Goal: Find specific page/section: Find specific page/section

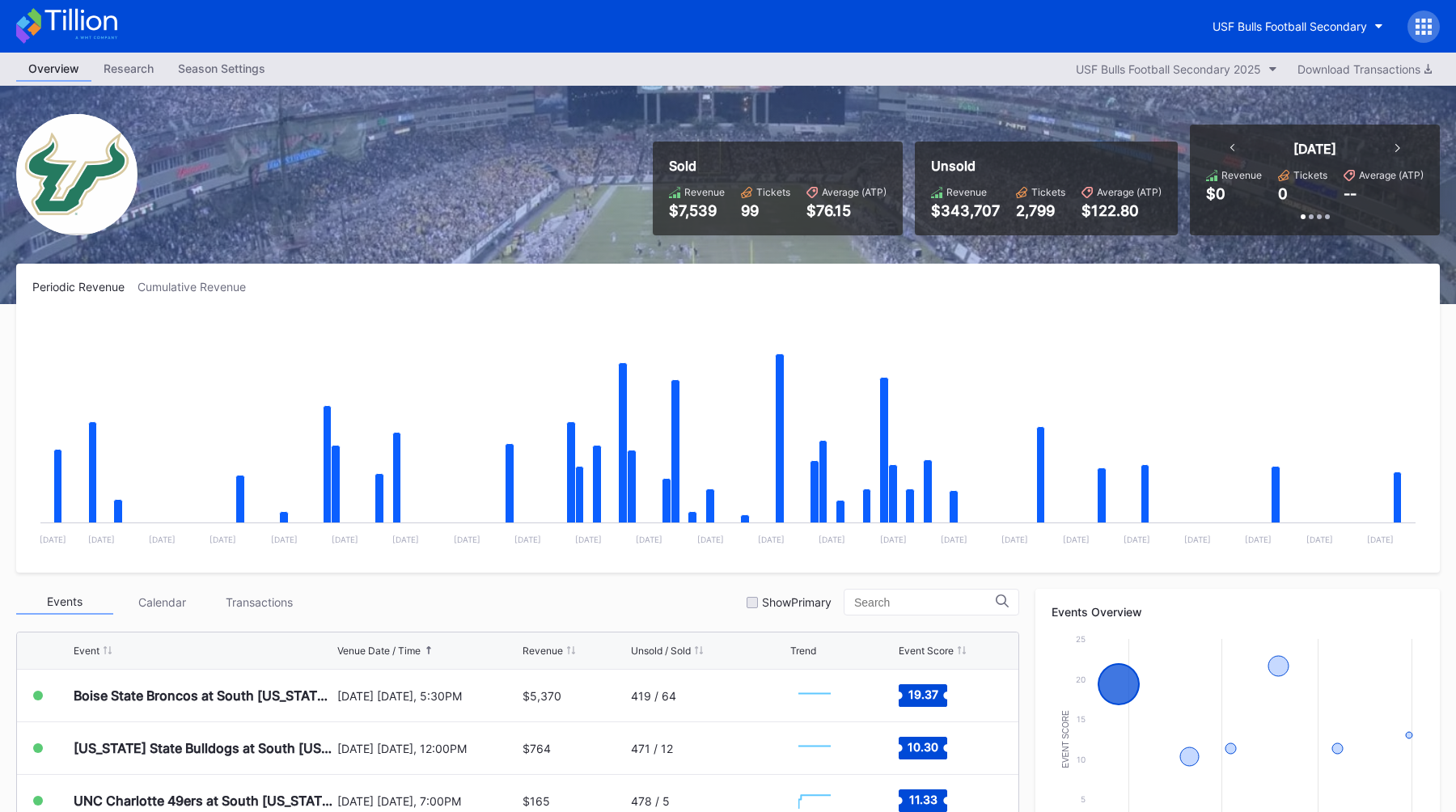
click at [1270, 7] on div "USF Bulls Football Secondary" at bounding box center [728, 26] width 1456 height 53
click at [1247, 41] on button "USF Bulls Football Secondary" at bounding box center [1297, 26] width 195 height 30
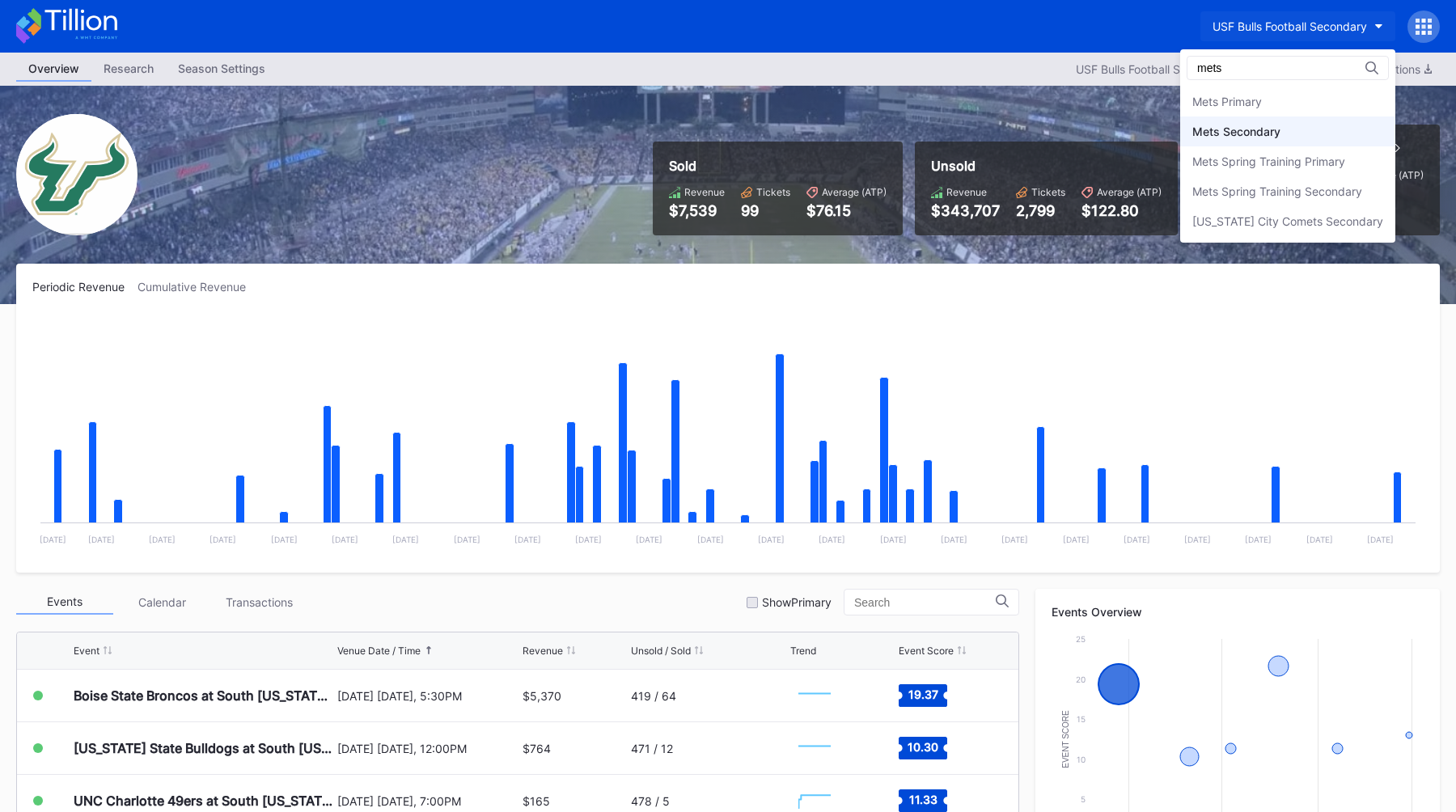
type input "mets"
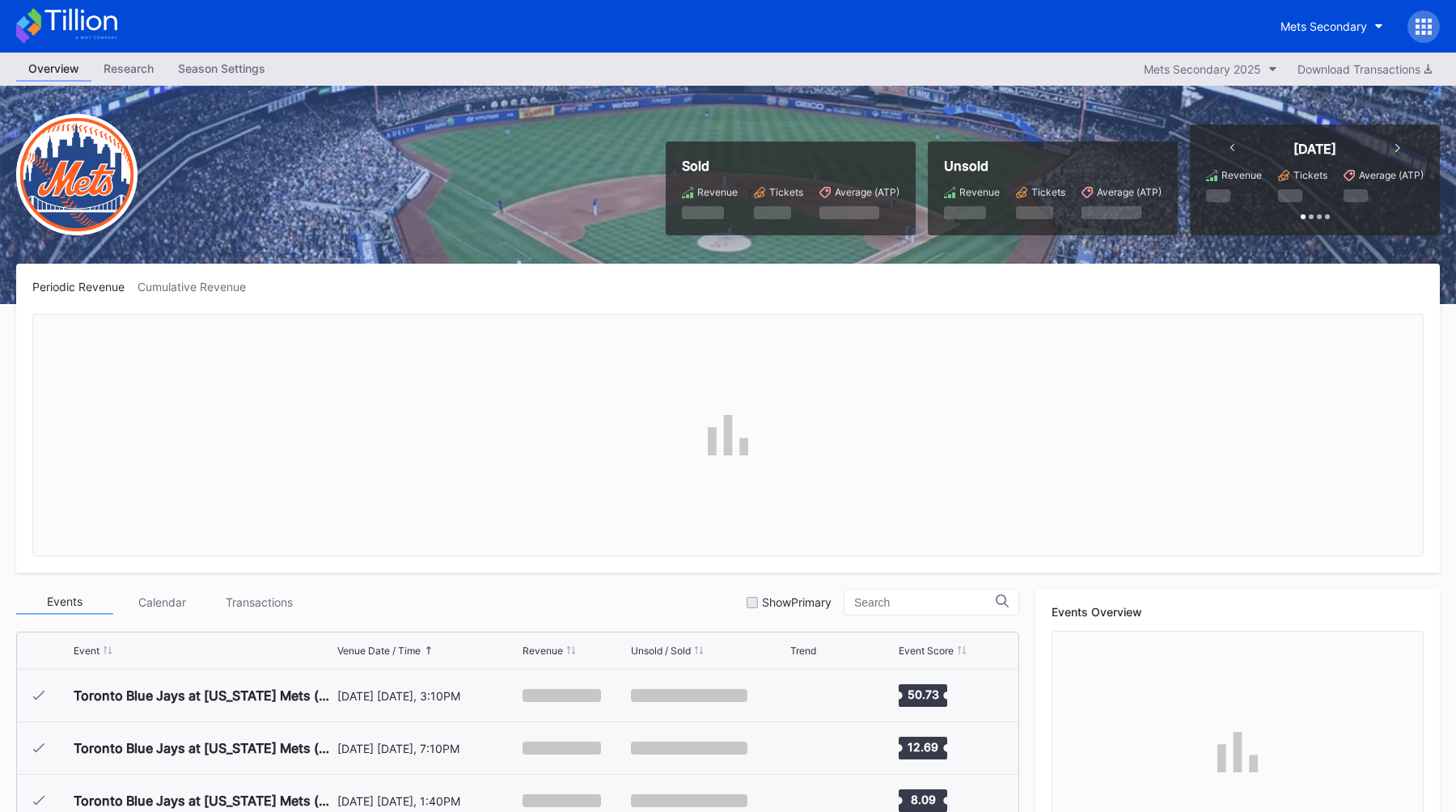
scroll to position [3153, 0]
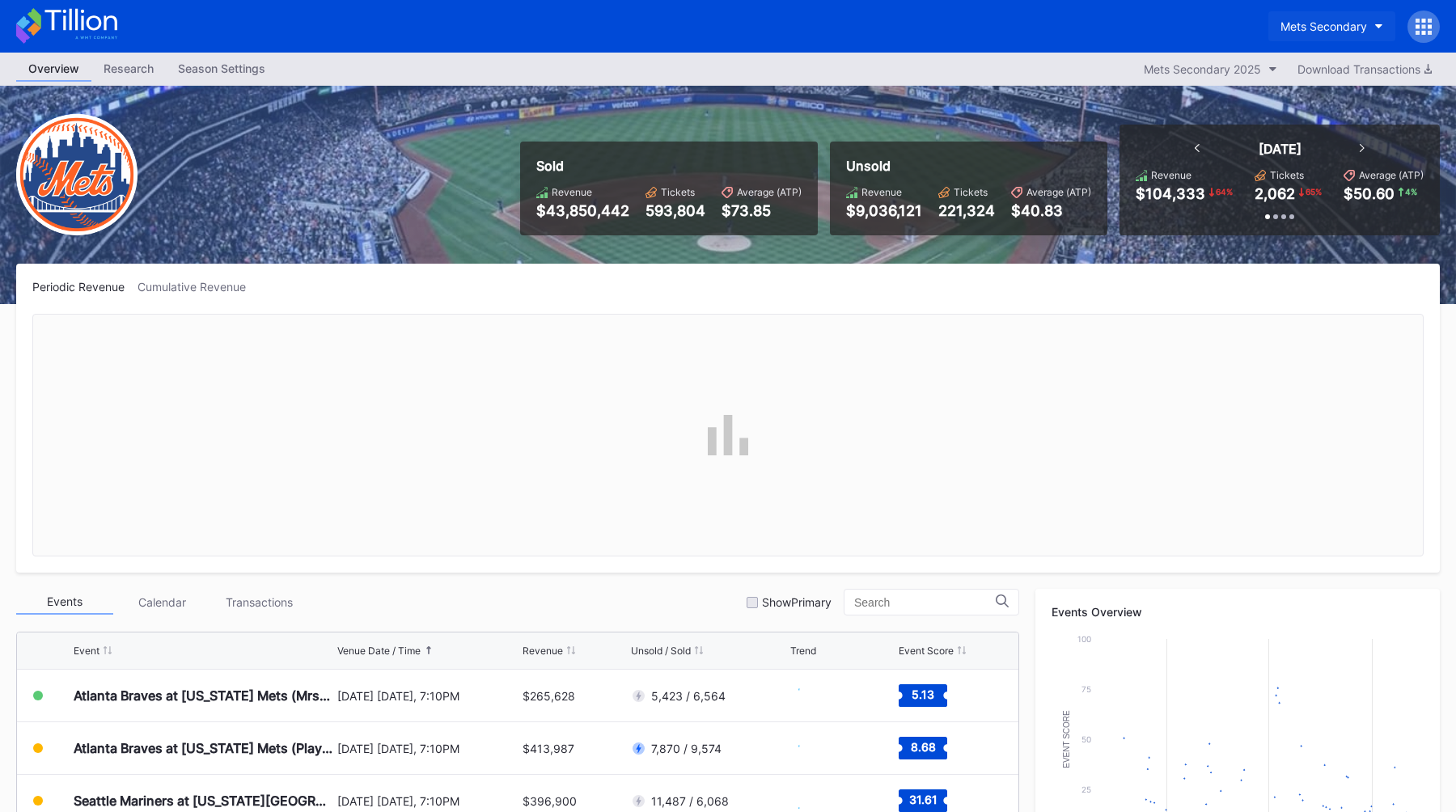
click at [1333, 19] on button "Mets Secondary" at bounding box center [1332, 26] width 127 height 30
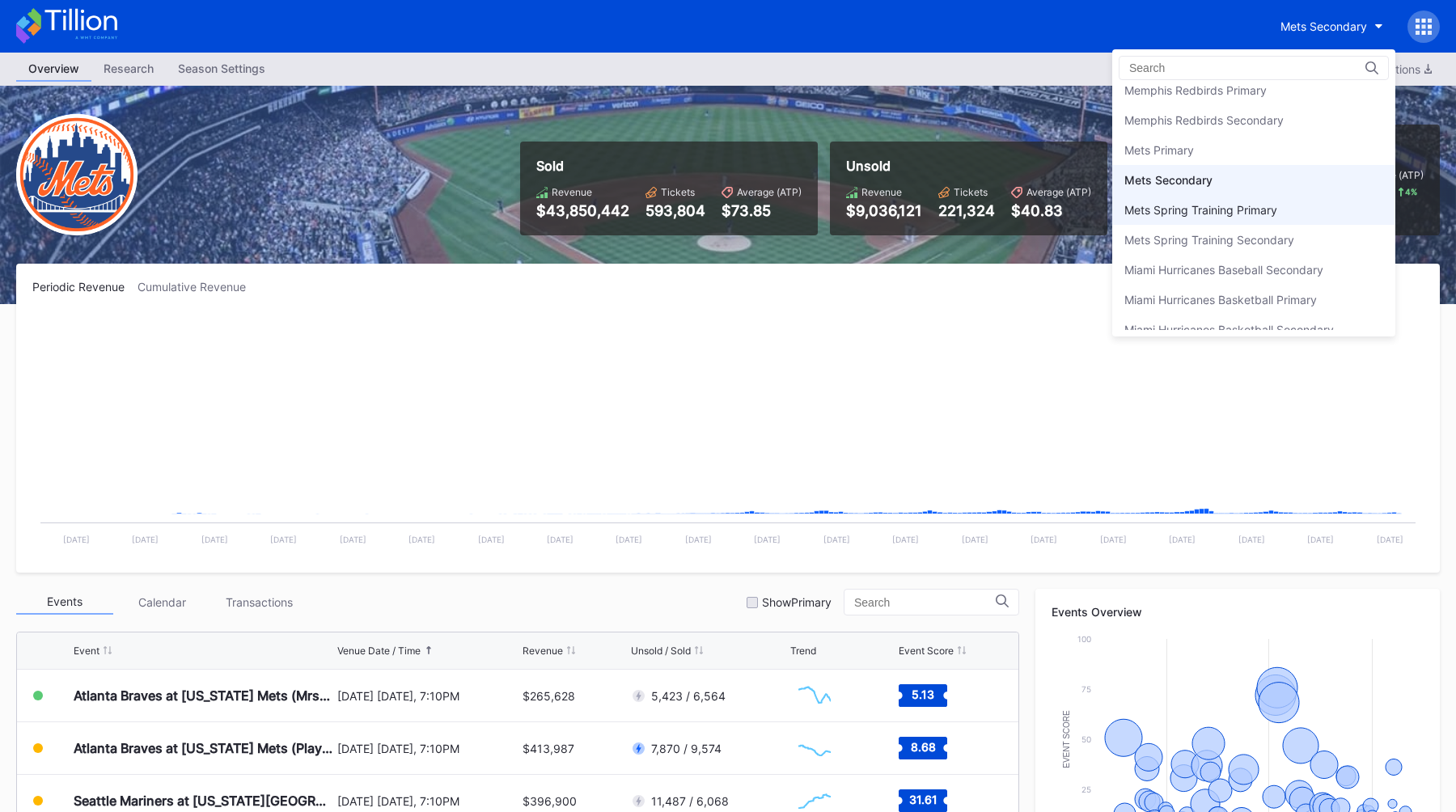
scroll to position [2463, 0]
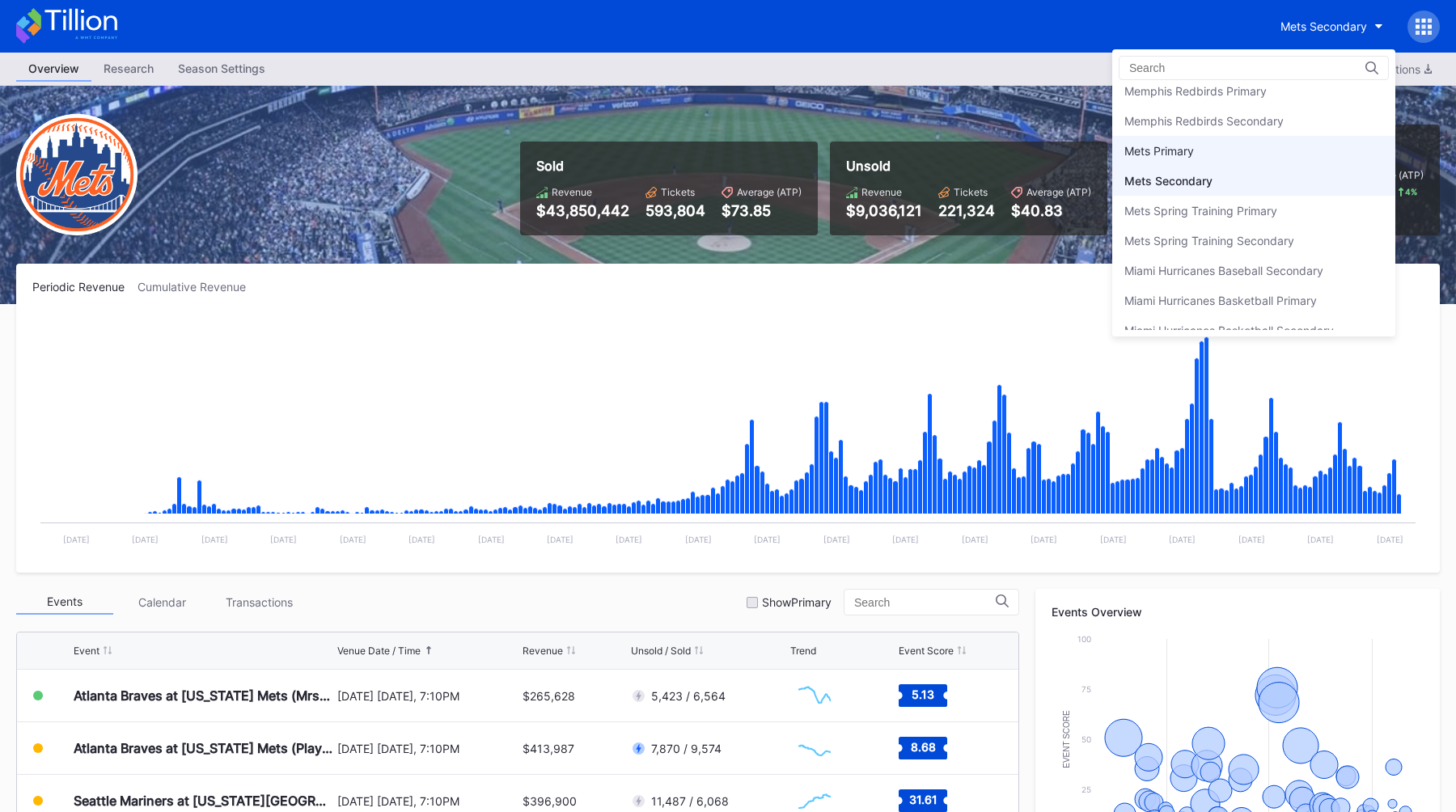
click at [1201, 147] on div "Mets Primary" at bounding box center [1253, 151] width 283 height 30
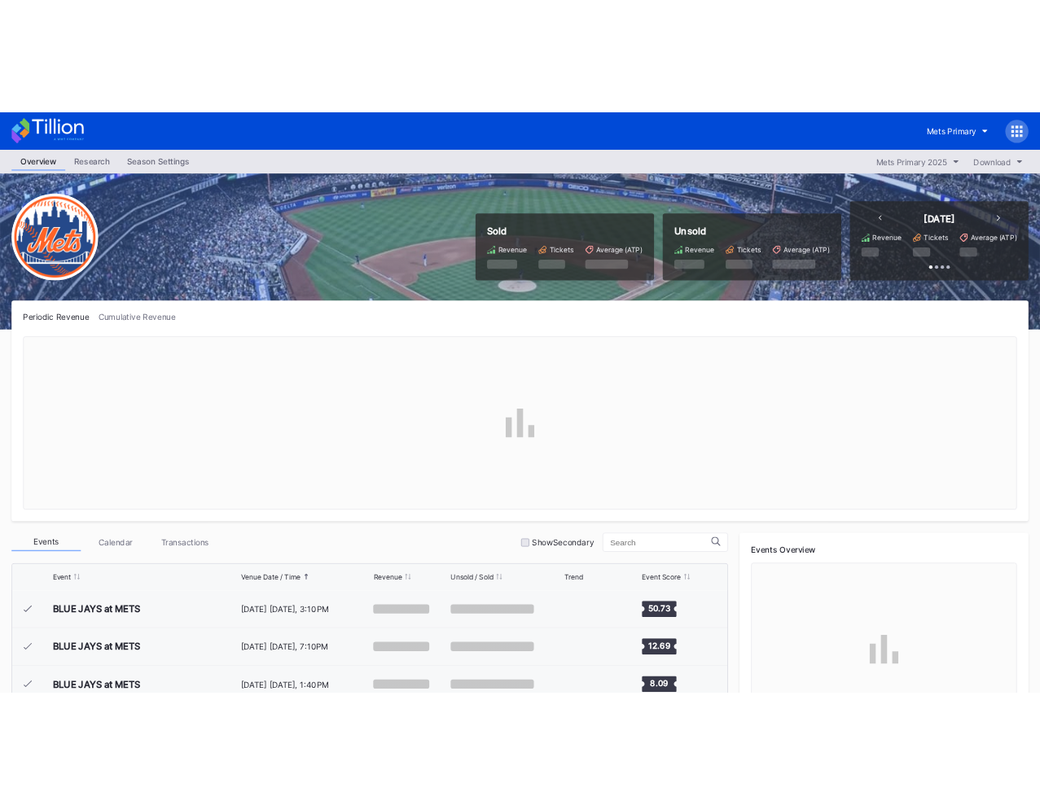
scroll to position [3176, 0]
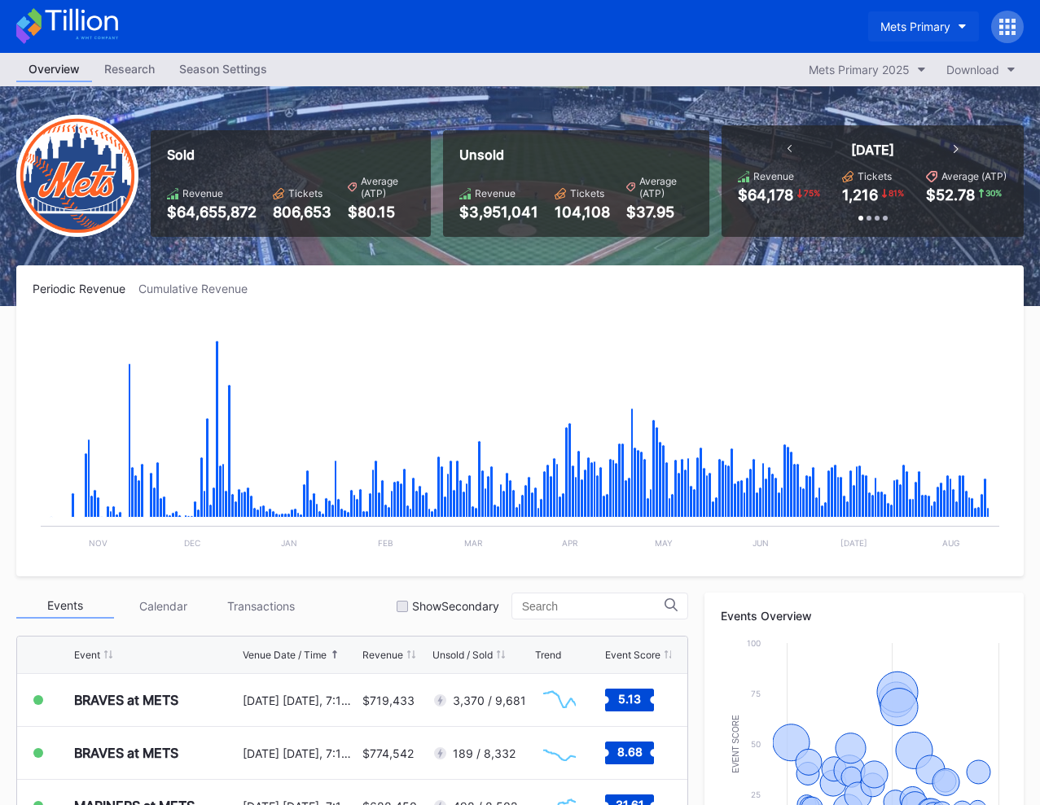
click at [911, 21] on div "Mets Primary" at bounding box center [915, 27] width 70 height 14
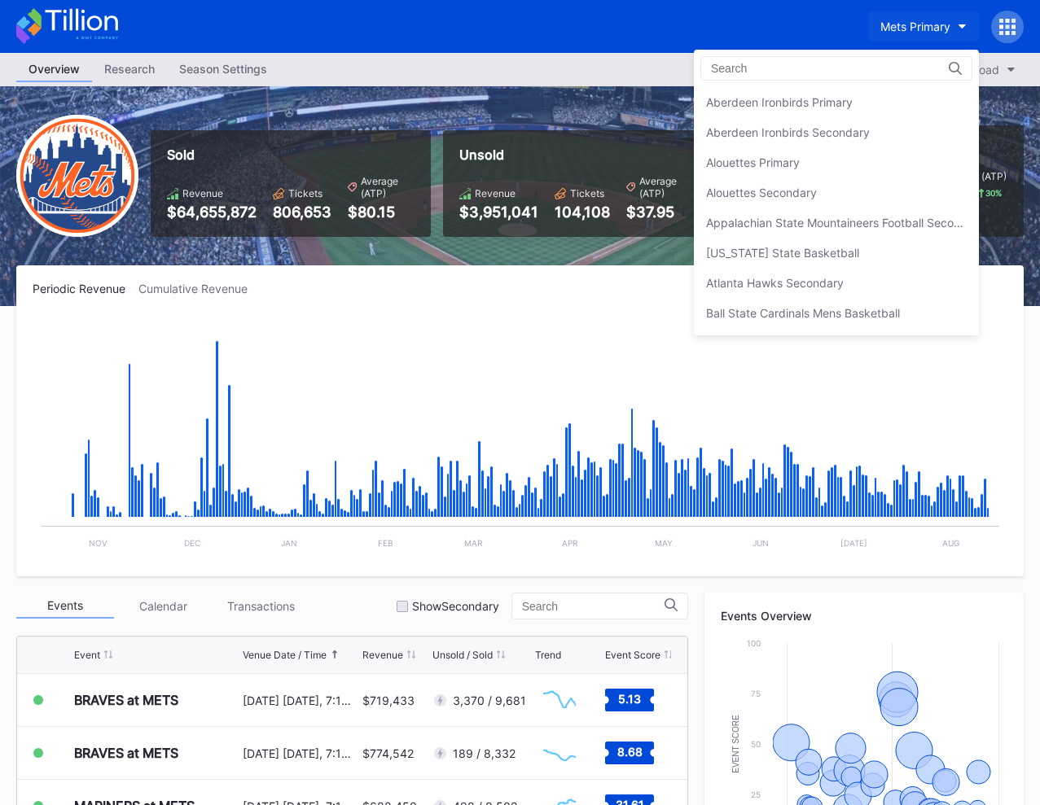
scroll to position [2531, 0]
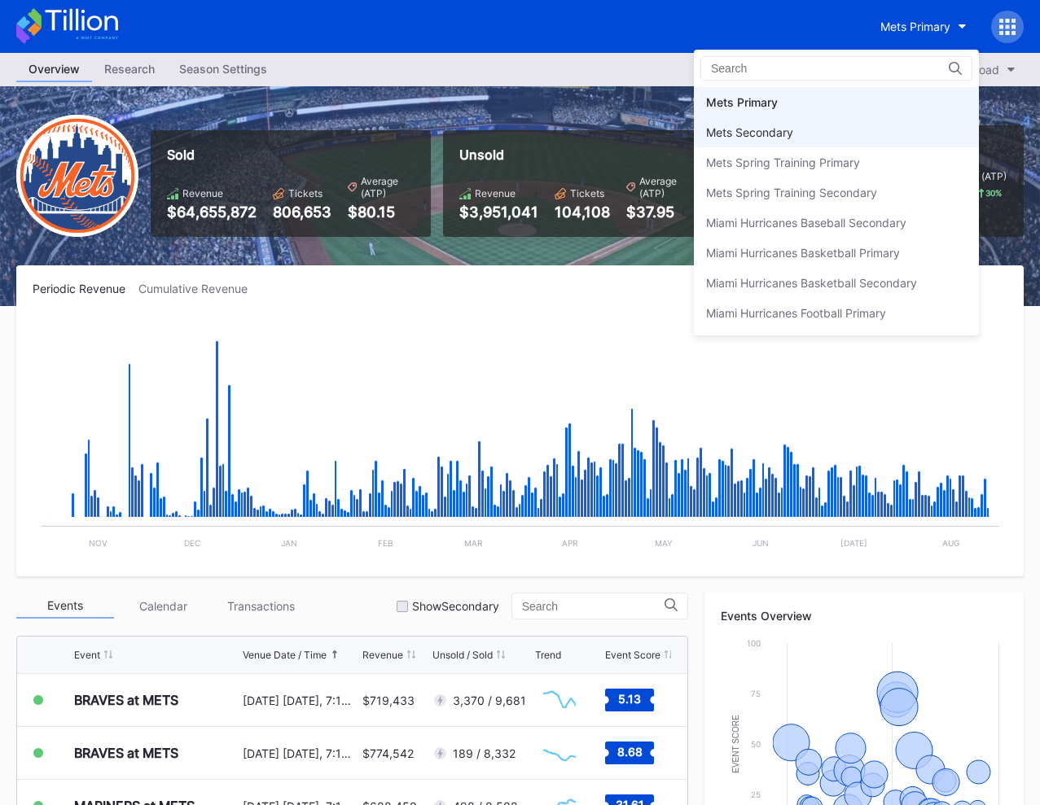
click at [779, 129] on div "Mets Secondary" at bounding box center [749, 132] width 87 height 14
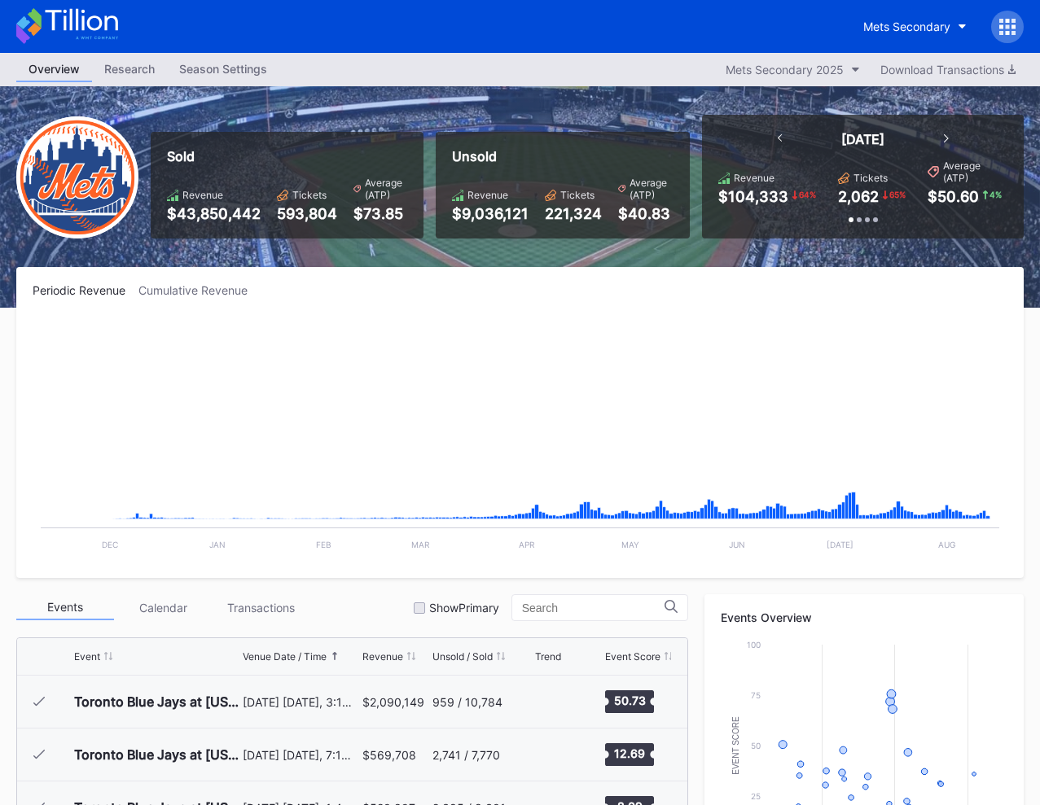
scroll to position [3176, 0]
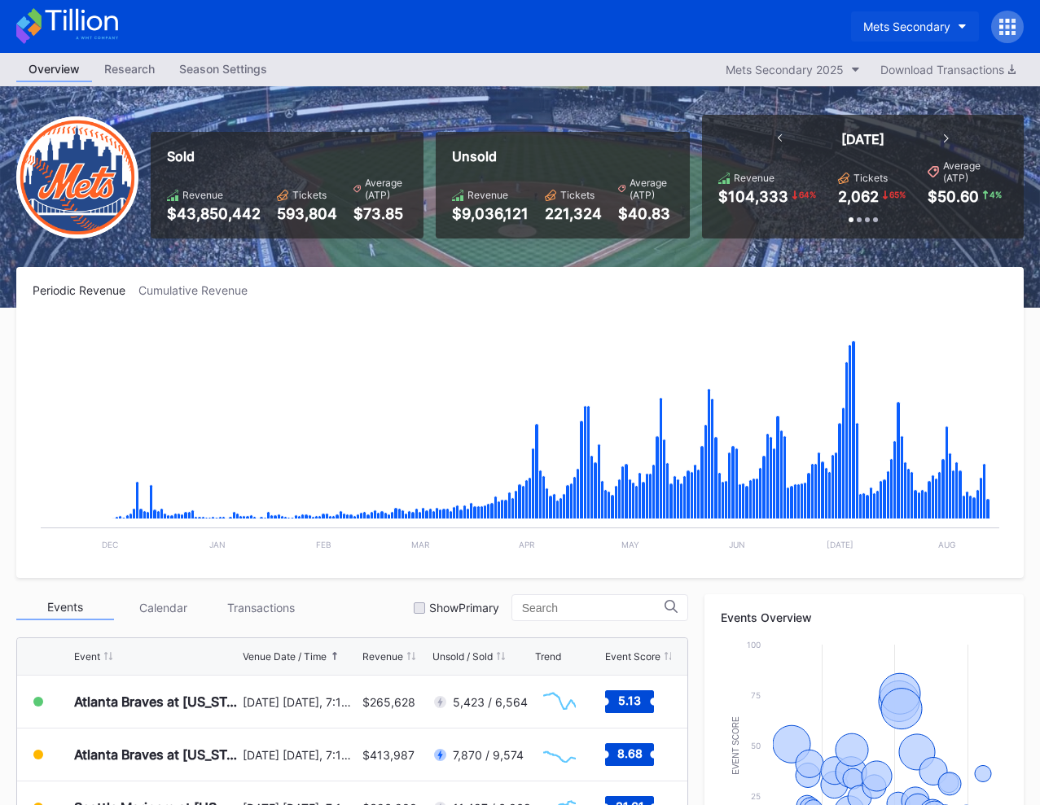
click at [897, 29] on div "Mets Secondary" at bounding box center [906, 27] width 87 height 14
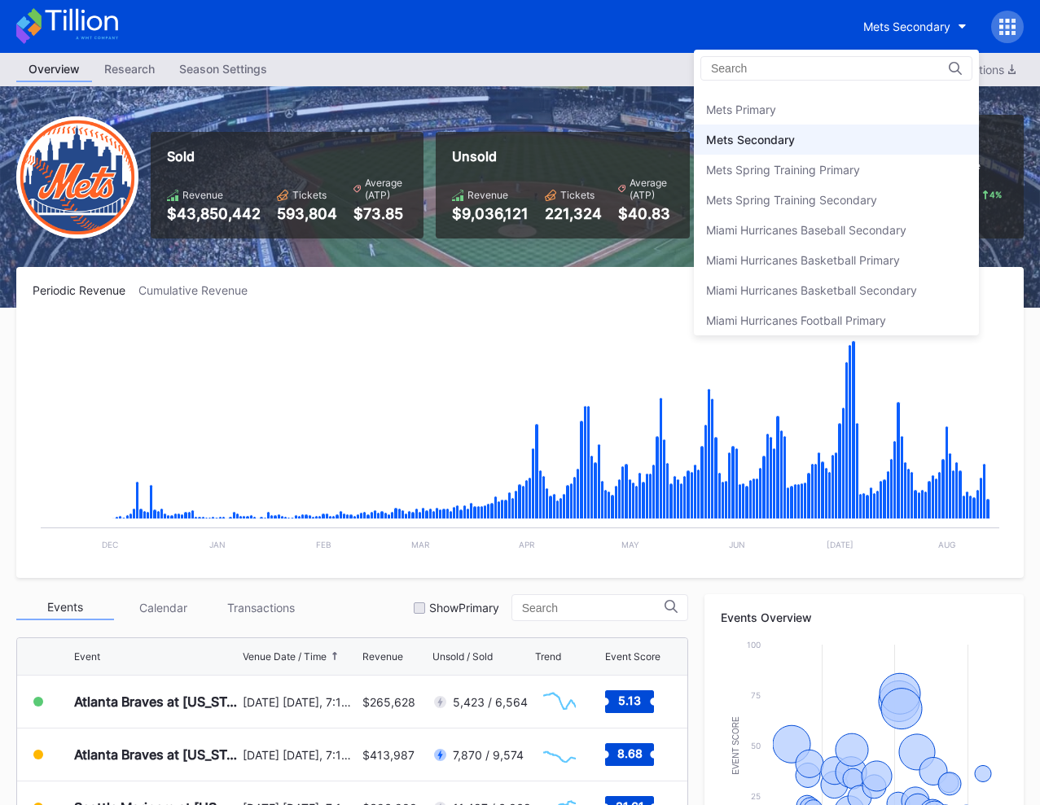
scroll to position [2511, 0]
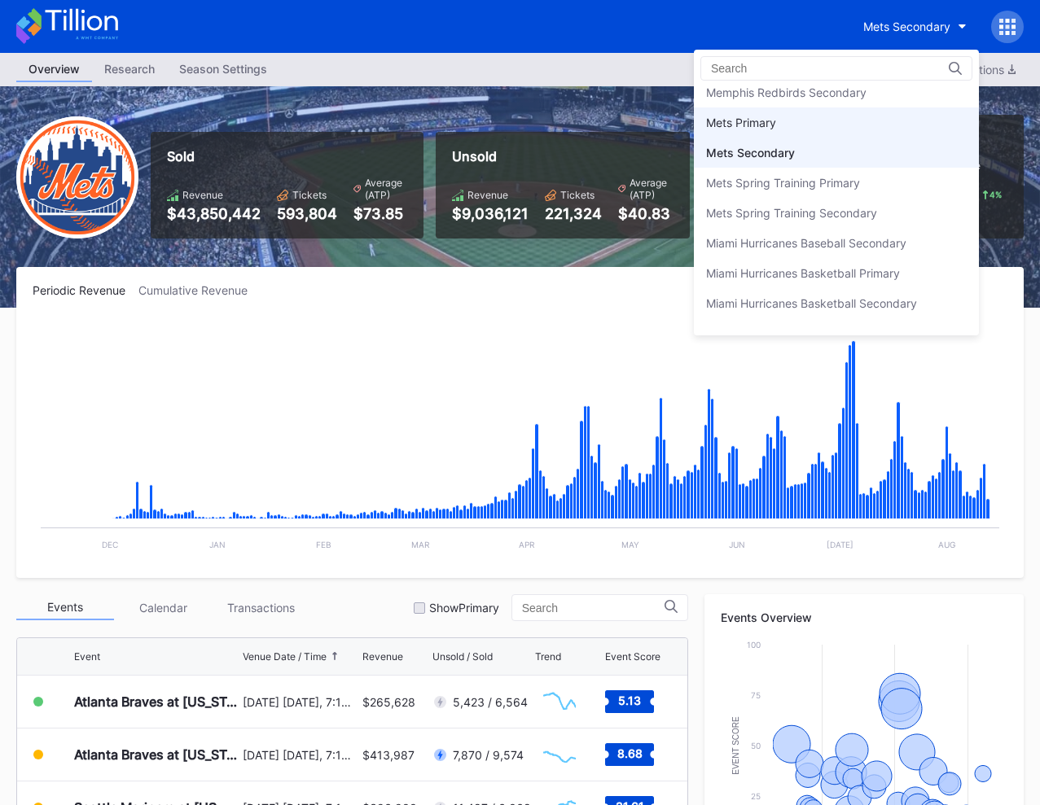
click at [809, 117] on div "Mets Primary" at bounding box center [836, 122] width 285 height 30
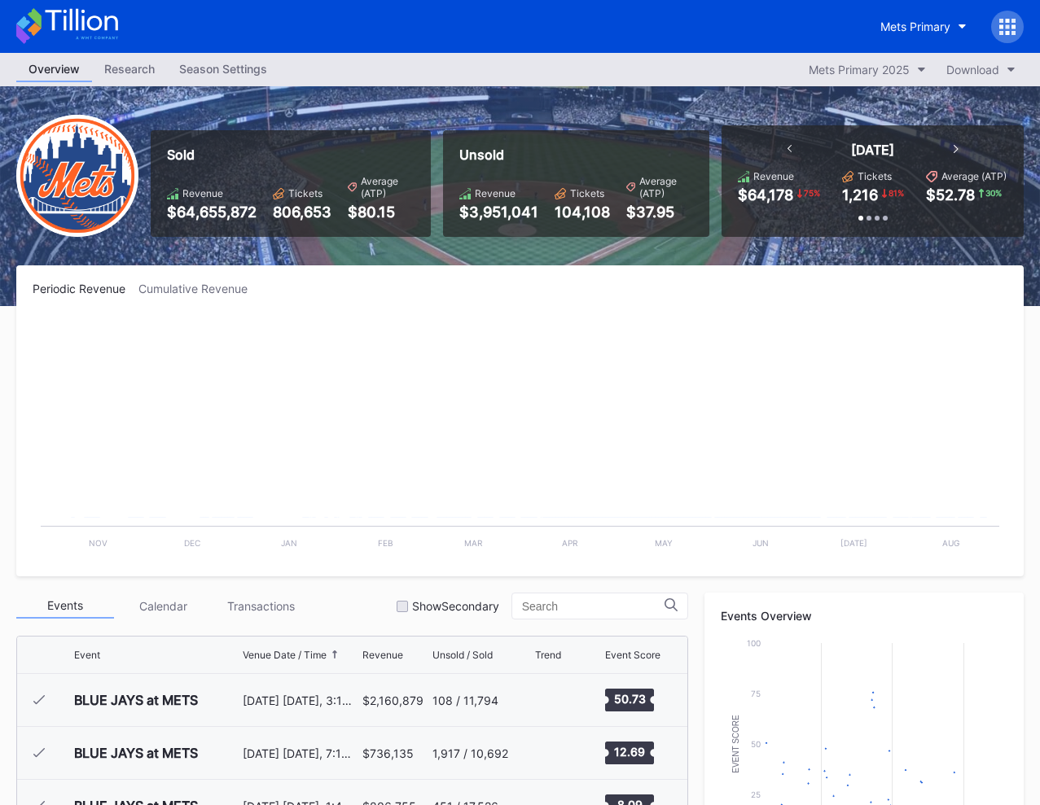
scroll to position [3176, 0]
